Goal: Navigation & Orientation: Find specific page/section

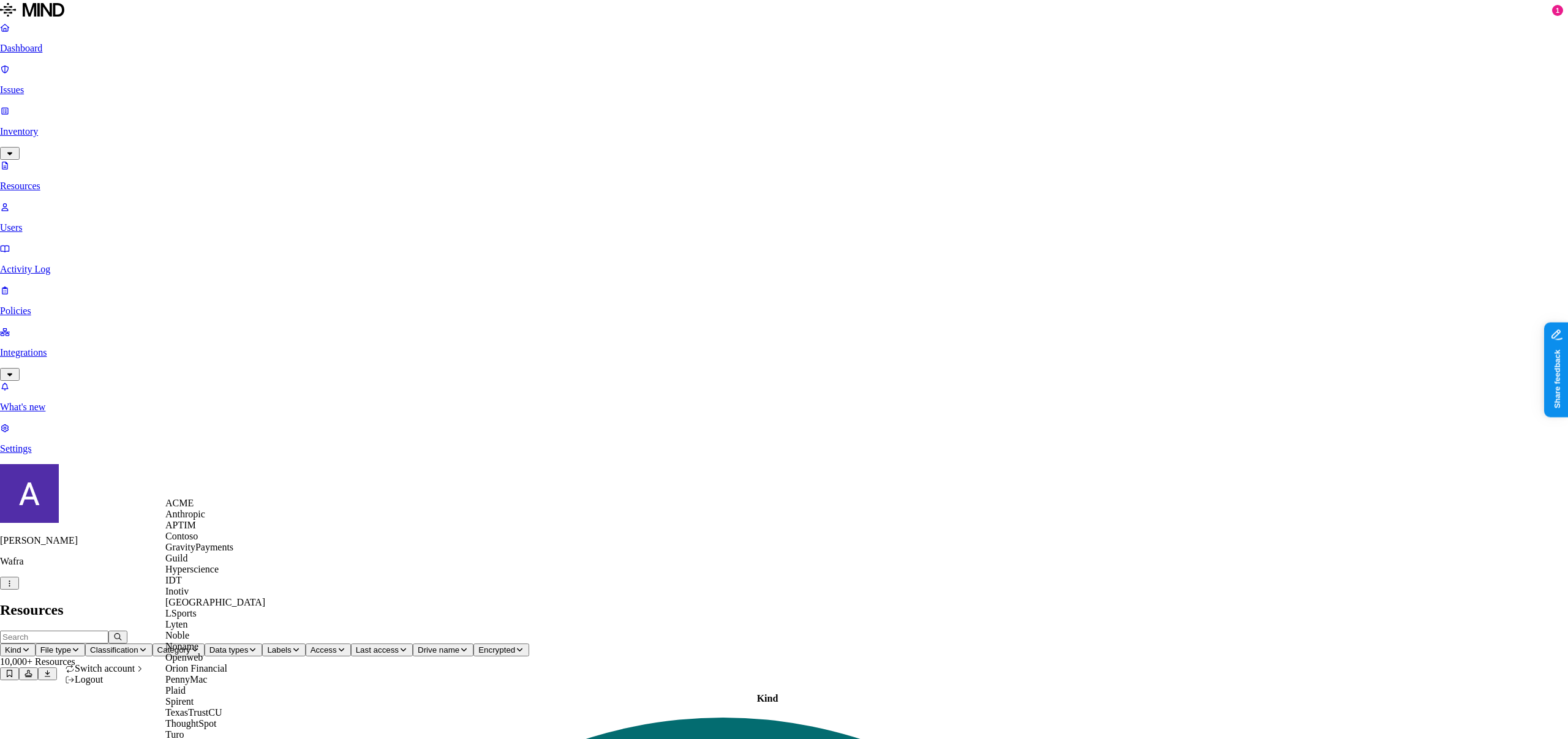
click at [194, 507] on span "ACME" at bounding box center [180, 503] width 28 height 10
